Goal: Task Accomplishment & Management: Use online tool/utility

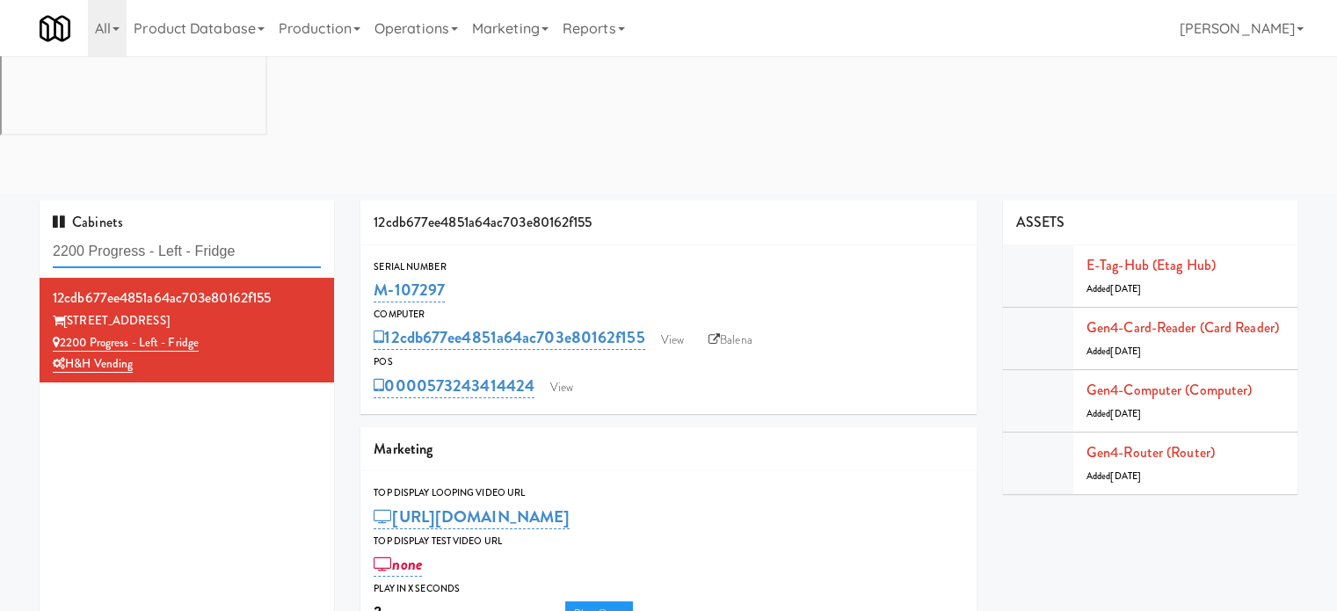
click at [238, 236] on input "2200 Progress - Left - Fridge" at bounding box center [187, 252] width 268 height 33
click at [239, 236] on input "2200 Progress - Left - Fridge" at bounding box center [187, 252] width 268 height 33
paste input "Avant HP - Cooler - Middl"
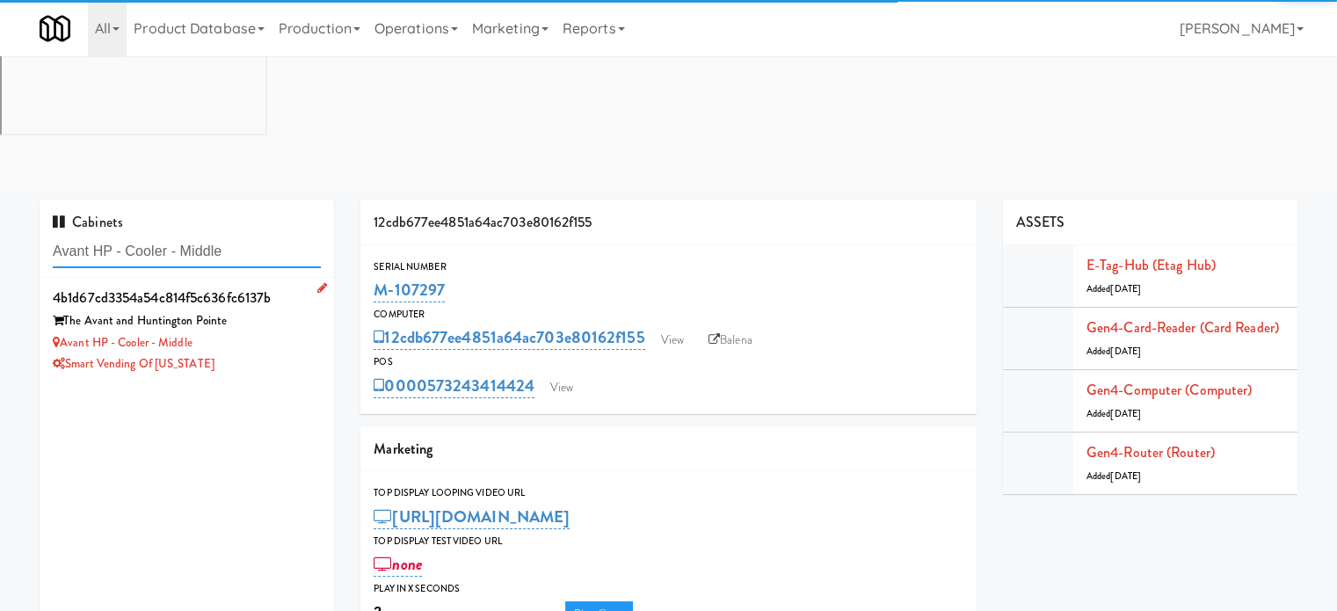
type input "Avant HP - Cooler - Middle"
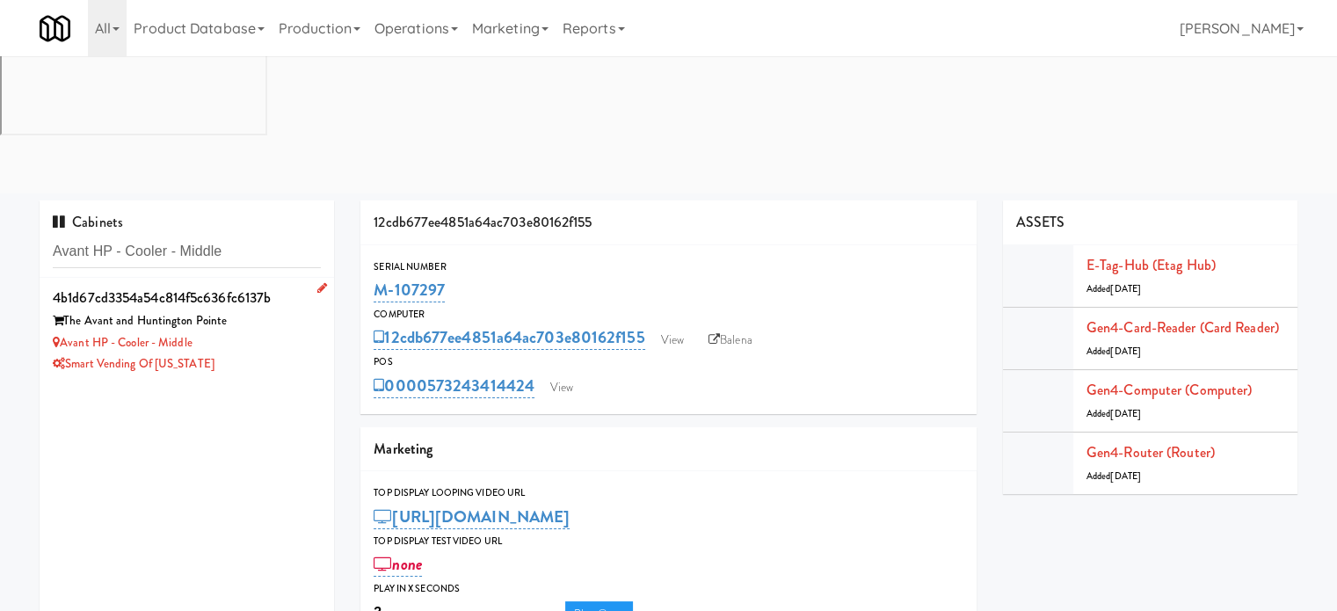
click at [274, 332] on div "Avant HP - Cooler - Middle" at bounding box center [187, 343] width 268 height 22
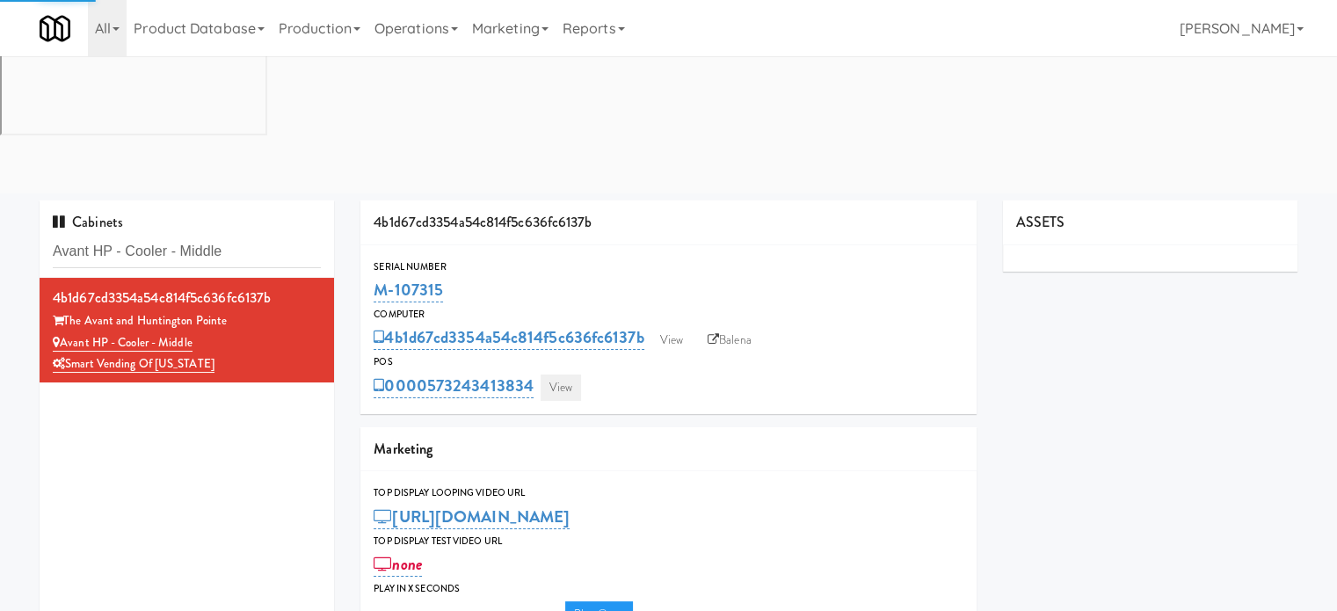
type input "3"
click at [561, 374] on link "View" at bounding box center [560, 387] width 40 height 26
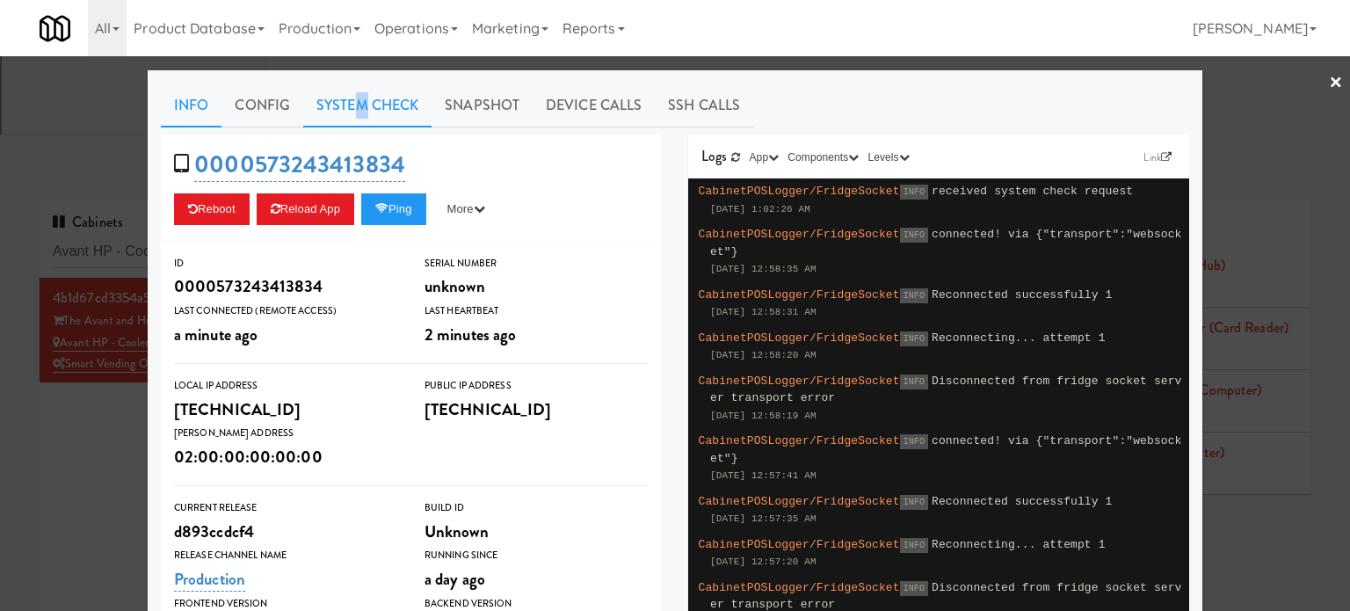
click at [354, 109] on link "System Check" at bounding box center [367, 105] width 128 height 44
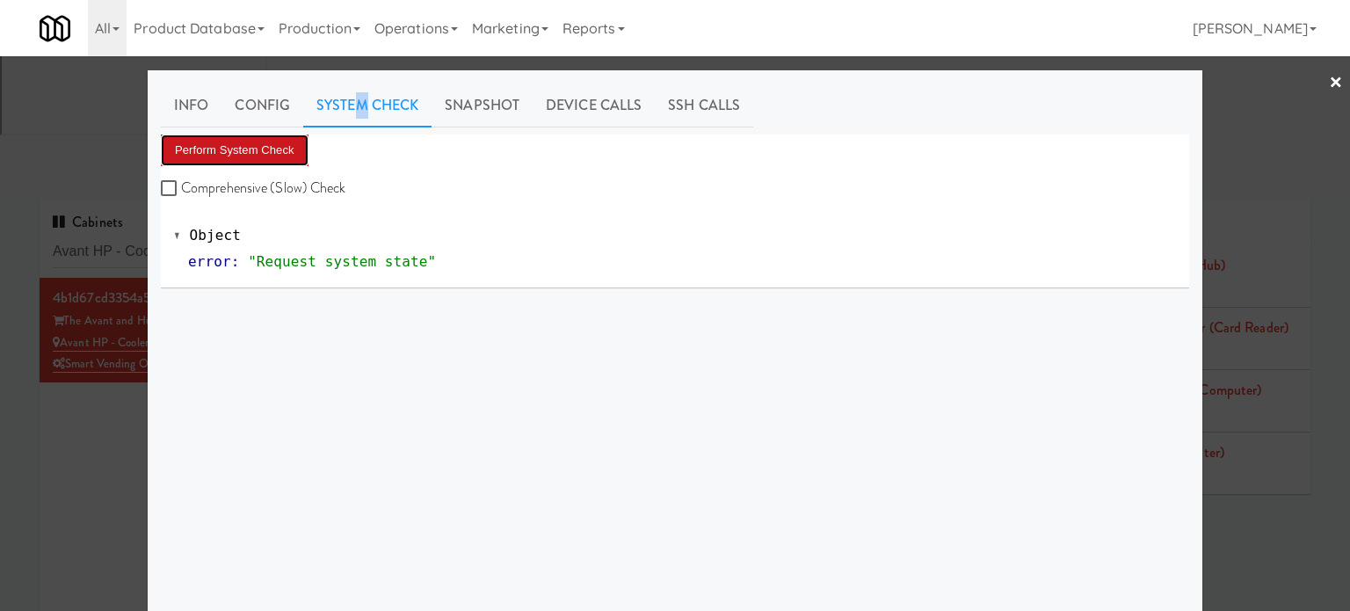
click at [255, 146] on button "Perform System Check" at bounding box center [235, 150] width 148 height 32
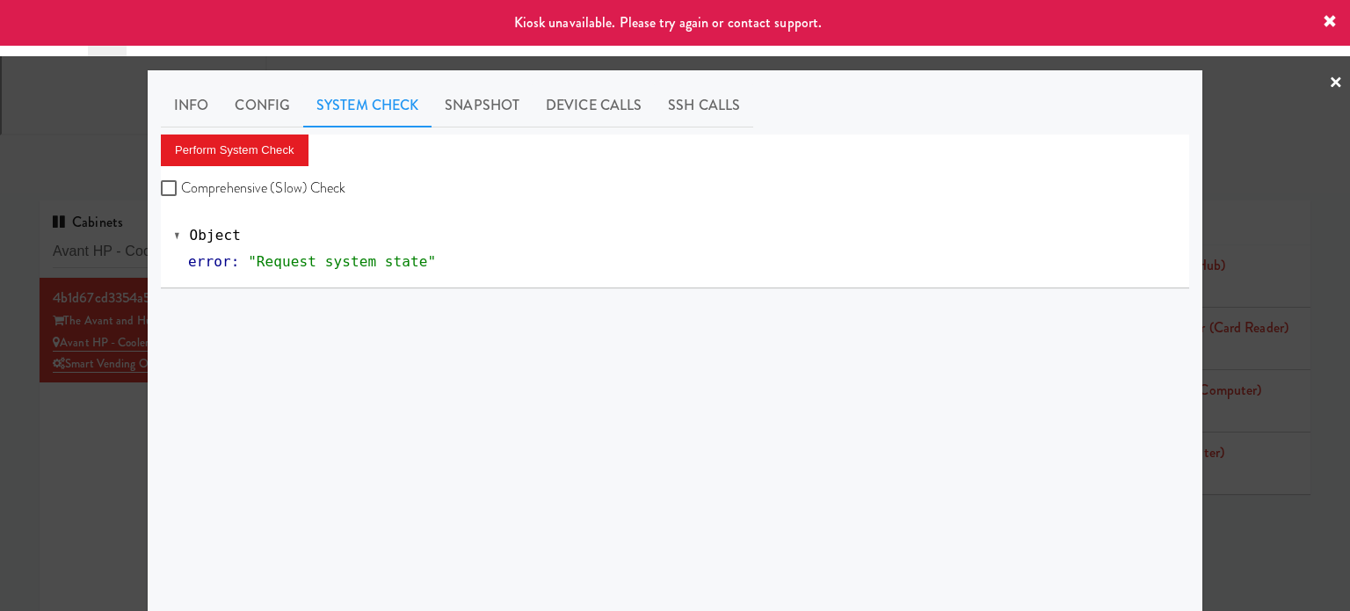
click at [88, 360] on div at bounding box center [675, 305] width 1350 height 611
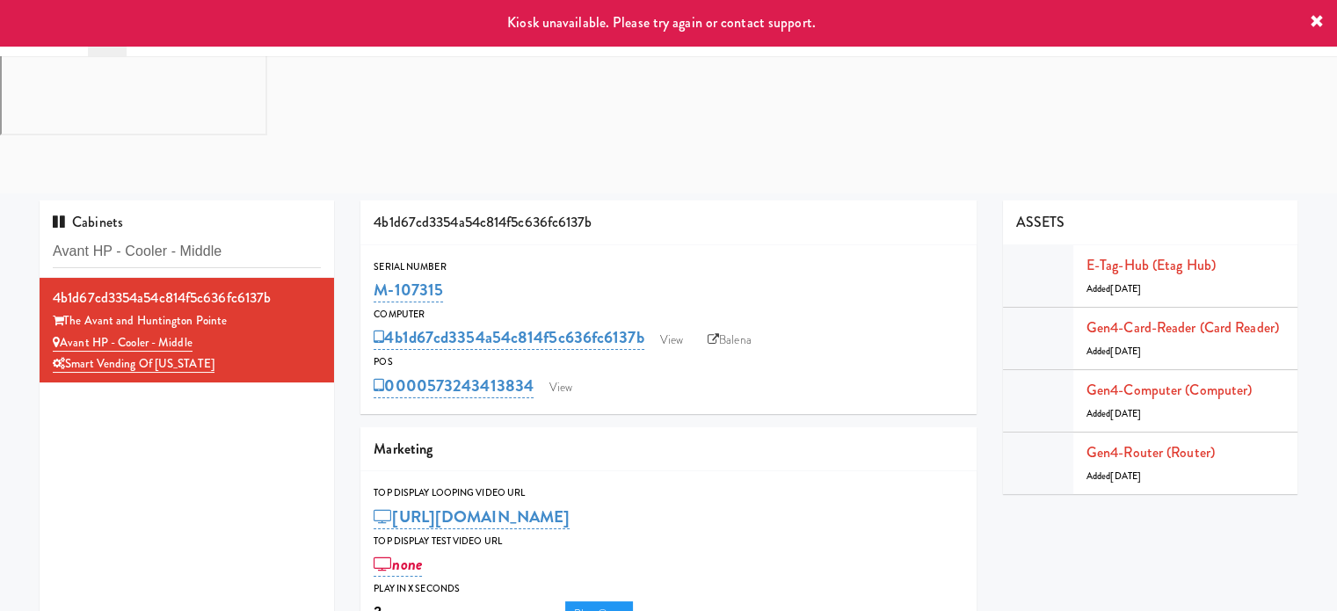
click at [747, 327] on link "Balena" at bounding box center [730, 340] width 62 height 26
